Goal: Information Seeking & Learning: Learn about a topic

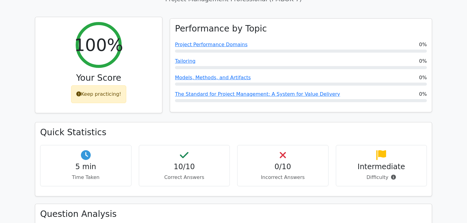
scroll to position [74, 0]
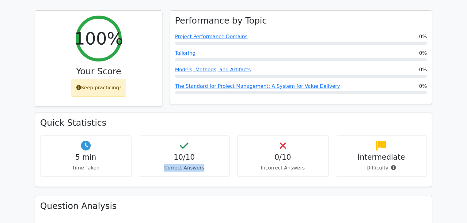
drag, startPoint x: 206, startPoint y: 159, endPoint x: 176, endPoint y: 149, distance: 31.6
click at [165, 164] on p "Correct Answers" at bounding box center [184, 167] width 81 height 7
drag, startPoint x: 199, startPoint y: 150, endPoint x: 170, endPoint y: 148, distance: 28.8
click at [165, 153] on h4 "10/10" at bounding box center [184, 157] width 81 height 9
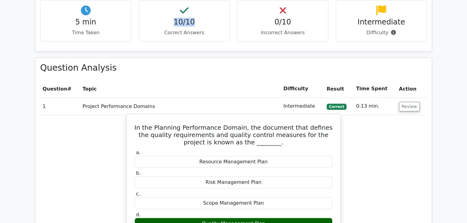
scroll to position [196, 0]
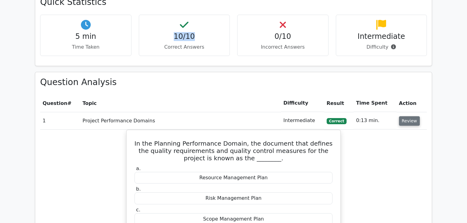
click at [406, 116] on button "Review" at bounding box center [409, 120] width 21 height 9
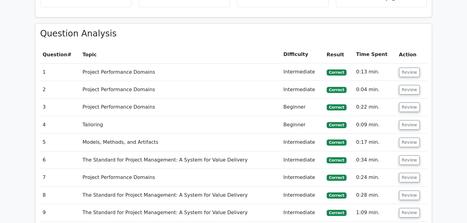
scroll to position [245, 0]
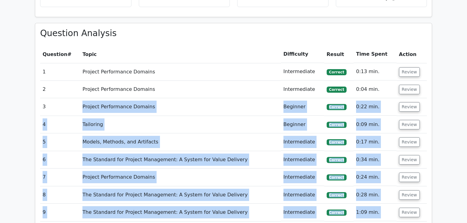
drag, startPoint x: 82, startPoint y: 76, endPoint x: 271, endPoint y: 183, distance: 217.2
click at [266, 185] on tbody "1 Project Performance Domains Intermediate Correct 0:13 min. Review a." at bounding box center [233, 151] width 387 height 176
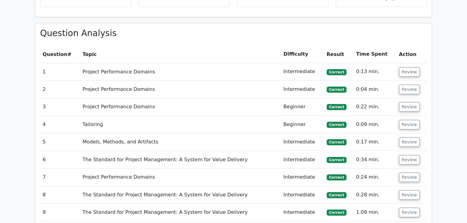
click at [341, 69] on span "Correct" at bounding box center [336, 72] width 20 height 6
click at [410, 67] on button "Review" at bounding box center [409, 71] width 21 height 9
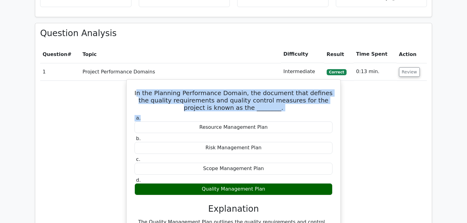
drag, startPoint x: 141, startPoint y: 67, endPoint x: 299, endPoint y: 87, distance: 159.8
click at [297, 87] on div "In the Planning Performance Domain, the document that defines the quality requi…" at bounding box center [233, 174] width 209 height 185
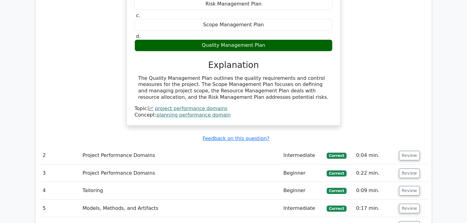
scroll to position [392, 0]
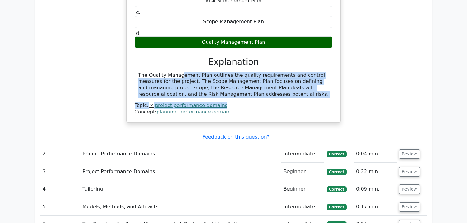
drag, startPoint x: 139, startPoint y: 49, endPoint x: 237, endPoint y: 76, distance: 101.8
click at [237, 76] on div "The Quality Management Plan outlines the quality requirements and control measu…" at bounding box center [233, 93] width 198 height 43
click at [243, 72] on div "The Quality Management Plan outlines the quality requirements and control measu…" at bounding box center [233, 84] width 190 height 25
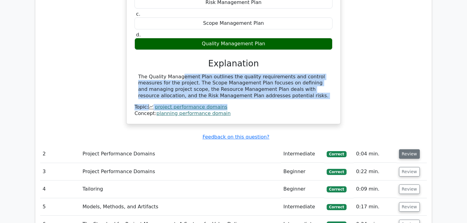
click at [406, 149] on button "Review" at bounding box center [409, 153] width 21 height 9
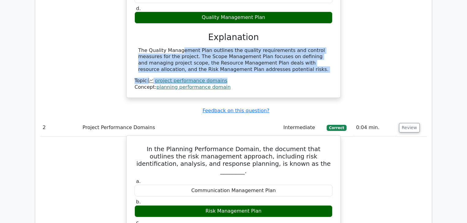
scroll to position [466, 0]
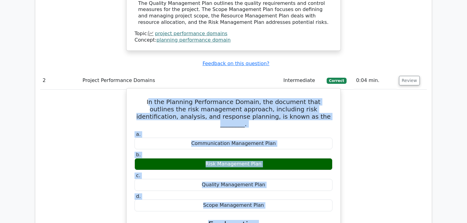
drag, startPoint x: 142, startPoint y: 65, endPoint x: 328, endPoint y: 167, distance: 212.0
click at [328, 168] on div "In the Planning Performance Domain, the document that outlines the risk managem…" at bounding box center [233, 212] width 209 height 243
click at [319, 98] on h5 "In the Planning Performance Domain, the document that outlines the risk managem…" at bounding box center [233, 112] width 199 height 29
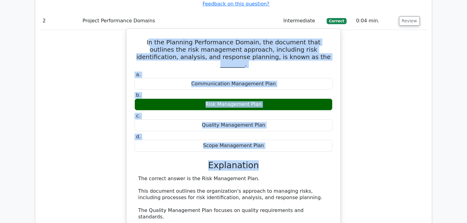
scroll to position [539, 0]
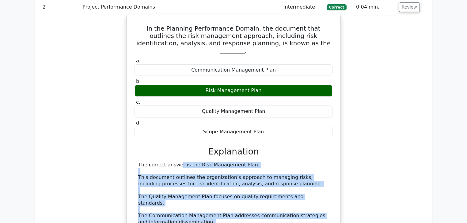
drag, startPoint x: 285, startPoint y: 187, endPoint x: 138, endPoint y: 117, distance: 162.3
click at [138, 117] on div "a. Communication Management Plan b. Risk Management Plan c." at bounding box center [233, 156] width 199 height 199
click at [144, 162] on div "The correct answer is the Risk Management Plan. This document outlines the orga…" at bounding box center [233, 200] width 190 height 77
drag, startPoint x: 285, startPoint y: 182, endPoint x: 178, endPoint y: 125, distance: 121.0
click at [130, 120] on div "In the Planning Performance Domain, the document that outlines the risk managem…" at bounding box center [233, 138] width 209 height 243
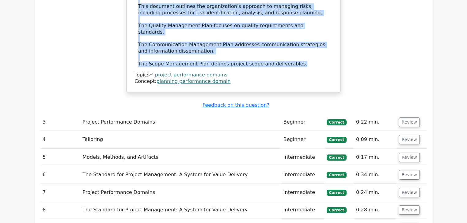
scroll to position [711, 0]
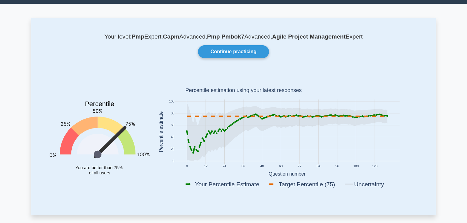
scroll to position [25, 0]
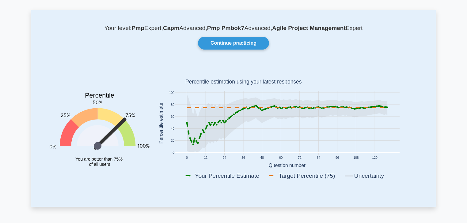
drag, startPoint x: 379, startPoint y: 155, endPoint x: 382, endPoint y: 156, distance: 3.4
click at [382, 156] on rect at bounding box center [287, 124] width 268 height 120
drag, startPoint x: 266, startPoint y: 162, endPoint x: 317, endPoint y: 162, distance: 51.1
click at [317, 162] on rect at bounding box center [287, 124] width 268 height 120
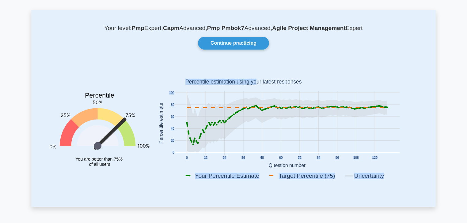
drag, startPoint x: 265, startPoint y: 80, endPoint x: 317, endPoint y: 79, distance: 52.7
click at [317, 79] on icon "0 12 24 36 48 60 72 84 96 108 120 0 20 40 60 80 100 Your Percentile Estimate Ta…" at bounding box center [287, 124] width 268 height 120
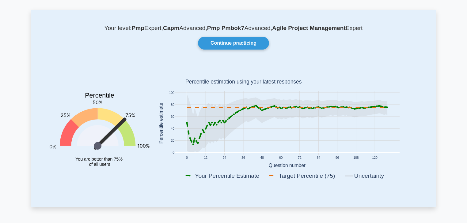
click at [106, 157] on tspan "You are better than 75%" at bounding box center [98, 159] width 47 height 5
drag, startPoint x: 114, startPoint y: 156, endPoint x: 229, endPoint y: 136, distance: 116.5
click at [139, 155] on icon "Percentile You are better than 75% of all users" at bounding box center [100, 124] width 100 height 120
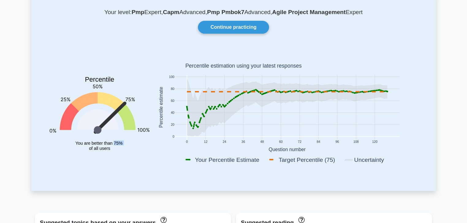
scroll to position [49, 0]
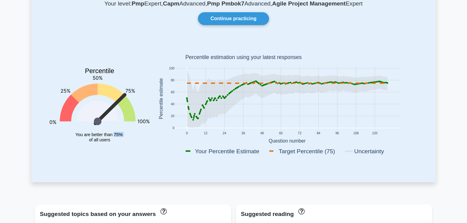
click at [126, 145] on icon "Percentile You are better than 75% of all users" at bounding box center [100, 100] width 100 height 120
drag, startPoint x: 116, startPoint y: 131, endPoint x: 126, endPoint y: 131, distance: 9.8
click at [126, 131] on icon "Percentile You are better than 75% of all users" at bounding box center [100, 100] width 100 height 120
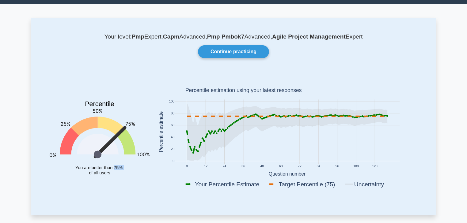
scroll to position [25, 0]
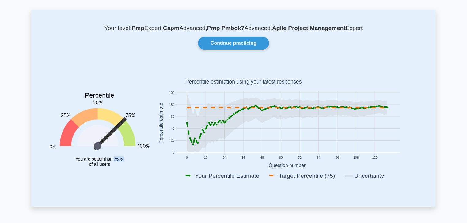
click at [120, 162] on icon "Percentile You are better than 75% of all users" at bounding box center [100, 124] width 100 height 120
drag, startPoint x: 159, startPoint y: 25, endPoint x: 355, endPoint y: 25, distance: 196.6
click at [355, 25] on p "Your level: Pmp Expert, Capm Advanced, Pmp Pmbok7 Advanced, Agile Project Manag…" at bounding box center [233, 28] width 375 height 7
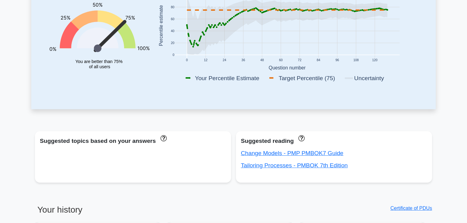
scroll to position [0, 0]
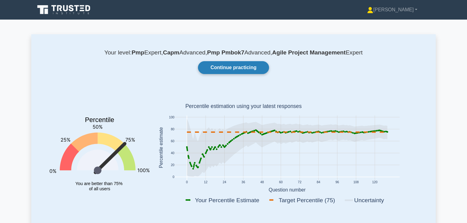
click at [237, 66] on link "Continue practicing" at bounding box center [233, 67] width 71 height 13
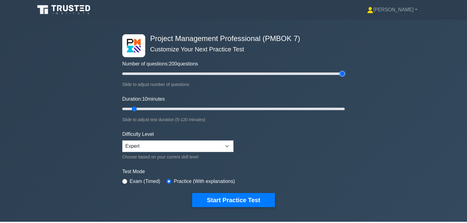
drag, startPoint x: 129, startPoint y: 71, endPoint x: 378, endPoint y: 78, distance: 249.1
type input "200"
click at [345, 77] on input "Number of questions: 200 questions" at bounding box center [233, 73] width 222 height 7
drag, startPoint x: 132, startPoint y: 105, endPoint x: 358, endPoint y: 111, distance: 225.5
type input "120"
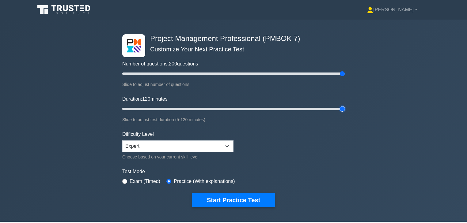
click at [345, 111] on input "Duration: 120 minutes" at bounding box center [233, 108] width 222 height 7
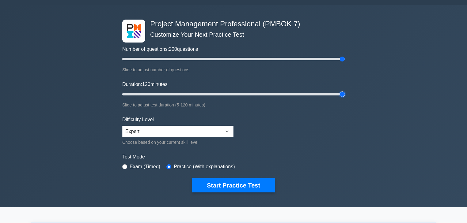
scroll to position [74, 0]
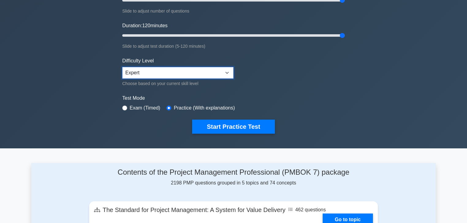
click at [195, 67] on select "Beginner Intermediate Expert" at bounding box center [177, 73] width 111 height 12
click at [122, 67] on select "Beginner Intermediate Expert" at bounding box center [177, 73] width 111 height 12
click at [216, 67] on select "Beginner Intermediate Expert" at bounding box center [177, 73] width 111 height 12
click at [122, 67] on select "Beginner Intermediate Expert" at bounding box center [177, 73] width 111 height 12
click at [206, 70] on select "Beginner Intermediate Expert" at bounding box center [177, 73] width 111 height 12
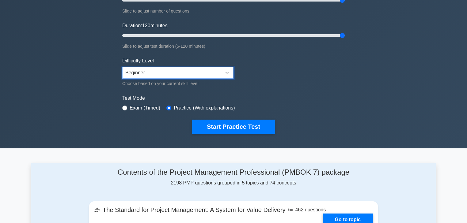
click at [122, 67] on select "Beginner Intermediate Expert" at bounding box center [177, 73] width 111 height 12
click at [192, 67] on select "Beginner Intermediate Expert" at bounding box center [177, 73] width 111 height 12
select select "expert"
click at [122, 67] on select "Beginner Intermediate Expert" at bounding box center [177, 73] width 111 height 12
click at [295, 75] on form "Number of questions: 200 questions Slide to adjust number of questions Duration…" at bounding box center [233, 47] width 222 height 173
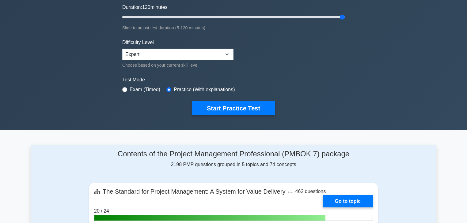
scroll to position [123, 0]
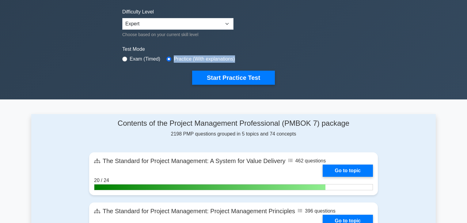
drag, startPoint x: 173, startPoint y: 54, endPoint x: 240, endPoint y: 54, distance: 67.1
click at [240, 54] on div "Test Mode Exam (Timed) Practice (With explanations)" at bounding box center [233, 55] width 222 height 18
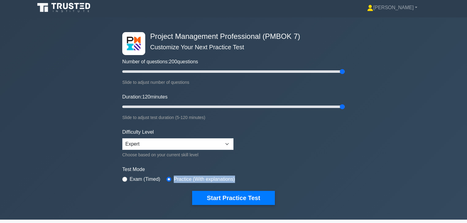
scroll to position [0, 0]
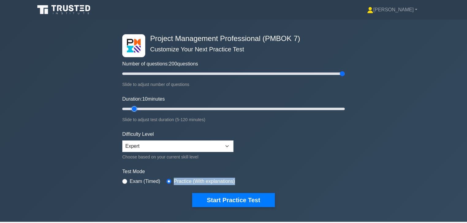
drag, startPoint x: 340, startPoint y: 104, endPoint x: 199, endPoint y: 92, distance: 140.8
type input "10"
click at [138, 109] on input "Duration: 10 minutes" at bounding box center [233, 108] width 222 height 7
drag, startPoint x: 342, startPoint y: 70, endPoint x: 152, endPoint y: 73, distance: 189.9
type input "20"
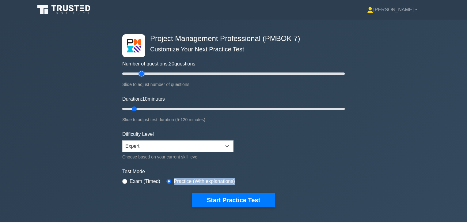
click at [141, 77] on input "Number of questions: 20 questions" at bounding box center [233, 73] width 222 height 7
drag, startPoint x: 148, startPoint y: 94, endPoint x: 190, endPoint y: 90, distance: 41.8
click at [190, 90] on form "Number of questions: 20 questions Slide to adjust number of questions Duration:…" at bounding box center [233, 120] width 222 height 173
click at [143, 105] on input "Duration: 15 minutes" at bounding box center [233, 108] width 222 height 7
drag, startPoint x: 142, startPoint y: 105, endPoint x: 149, endPoint y: 107, distance: 7.5
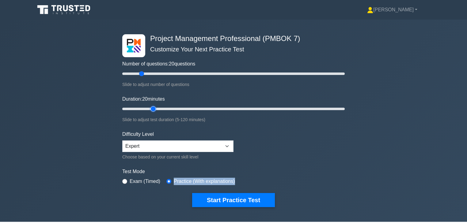
type input "20"
click at [149, 107] on input "Duration: 20 minutes" at bounding box center [233, 108] width 222 height 7
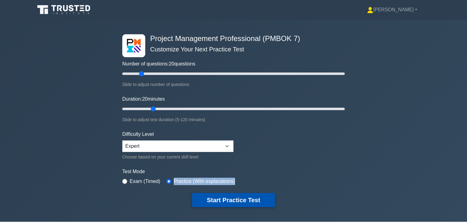
click at [225, 194] on button "Start Practice Test" at bounding box center [233, 200] width 83 height 14
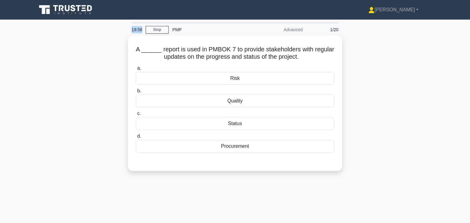
drag, startPoint x: 131, startPoint y: 27, endPoint x: 142, endPoint y: 27, distance: 11.3
click at [142, 27] on div "19:56" at bounding box center [137, 30] width 18 height 12
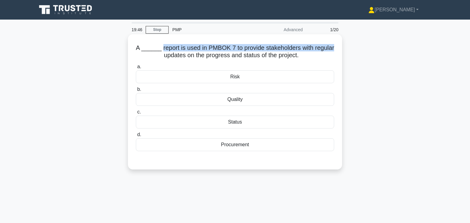
drag, startPoint x: 164, startPoint y: 45, endPoint x: 340, endPoint y: 47, distance: 176.7
click at [340, 47] on div "A ______ report is used in PMBOK 7 to provide stakeholders with regular updates…" at bounding box center [235, 101] width 214 height 135
drag, startPoint x: 181, startPoint y: 52, endPoint x: 306, endPoint y: 53, distance: 124.6
click at [306, 53] on h5 "A ______ report is used in PMBOK 7 to provide stakeholders with regular updates…" at bounding box center [235, 51] width 200 height 15
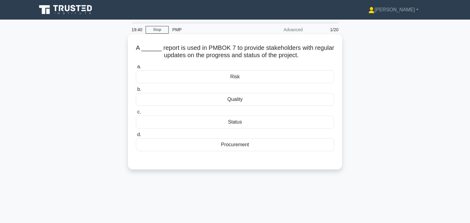
click at [245, 119] on div "Status" at bounding box center [235, 122] width 198 height 13
click at [136, 114] on input "c. Status" at bounding box center [136, 112] width 0 height 4
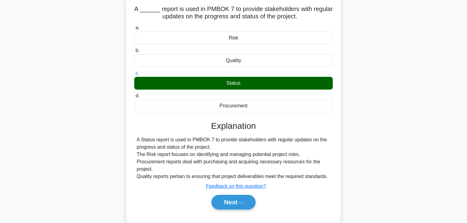
scroll to position [41, 0]
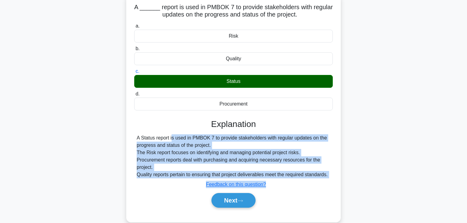
drag, startPoint x: 138, startPoint y: 134, endPoint x: 275, endPoint y: 194, distance: 149.6
click at [326, 179] on div "Explanation A Status report is used in PMBOK 7 to provide stakeholders with reg…" at bounding box center [233, 164] width 198 height 91
click at [229, 197] on button "Next" at bounding box center [233, 200] width 44 height 15
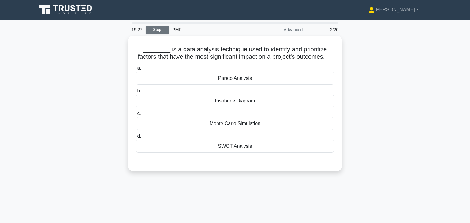
click at [156, 26] on link "Stop" at bounding box center [157, 30] width 23 height 8
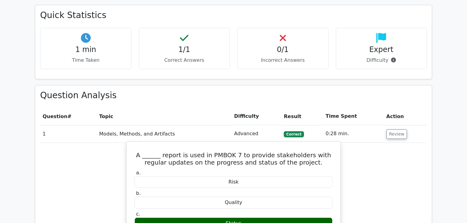
scroll to position [221, 0]
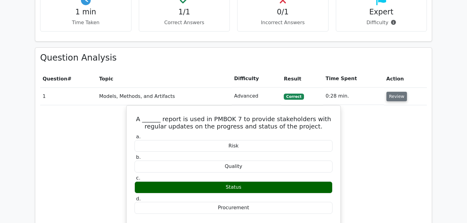
click at [388, 92] on button "Review" at bounding box center [396, 96] width 21 height 9
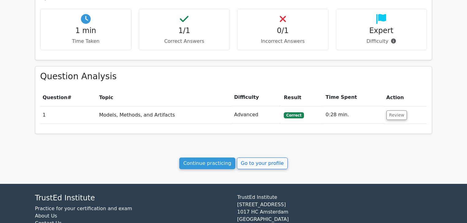
scroll to position [104, 0]
